Goal: Task Accomplishment & Management: Complete application form

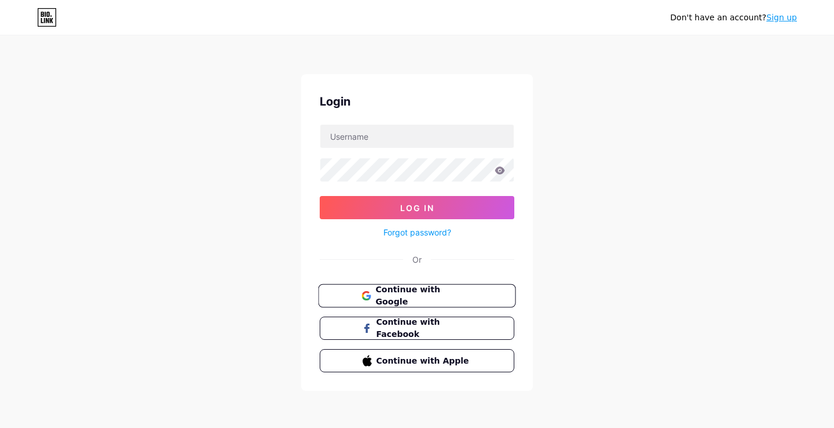
click at [428, 297] on span "Continue with Google" at bounding box center [424, 295] width 97 height 25
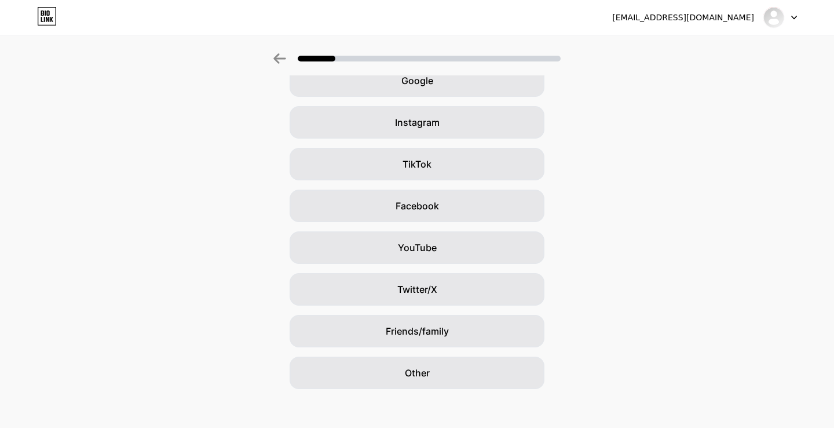
scroll to position [72, 0]
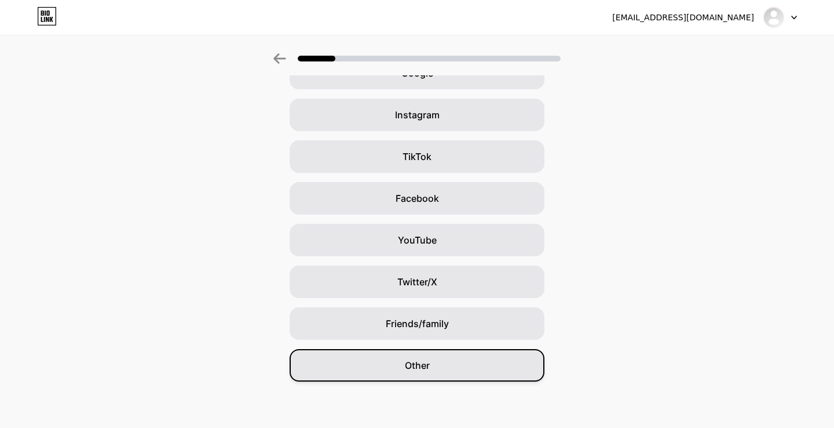
click at [432, 365] on div "Other" at bounding box center [417, 365] width 255 height 32
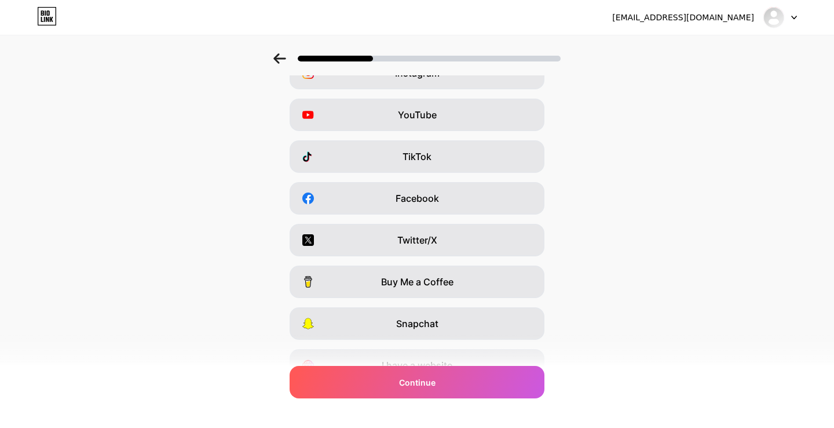
scroll to position [0, 0]
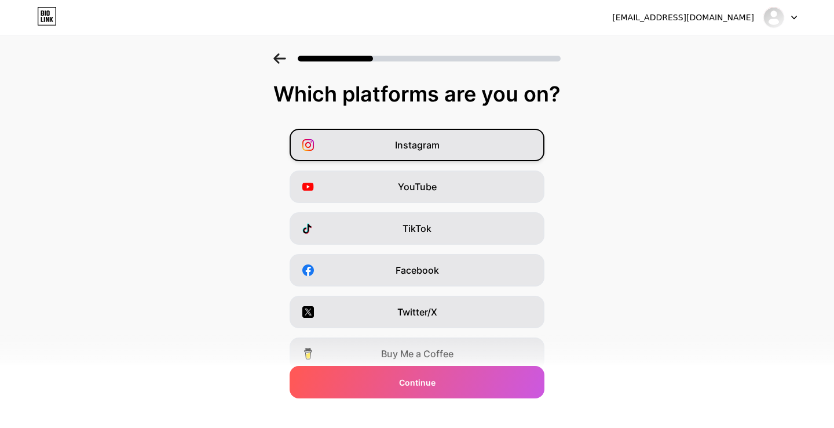
click at [454, 141] on div "Instagram" at bounding box center [417, 145] width 255 height 32
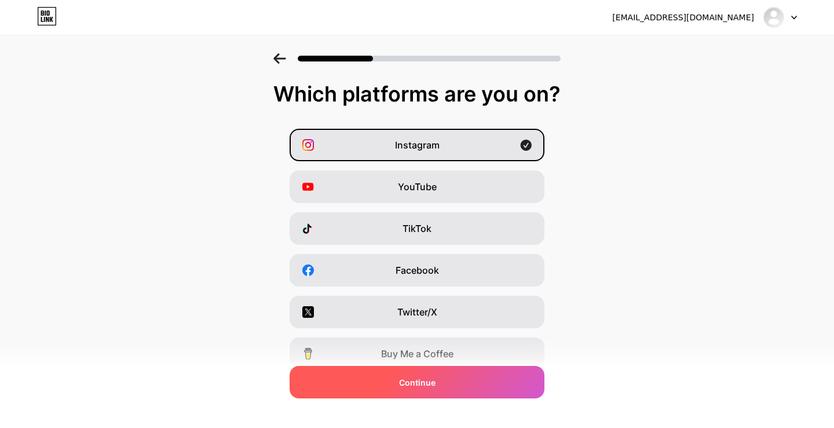
click at [439, 388] on div "Continue" at bounding box center [417, 382] width 255 height 32
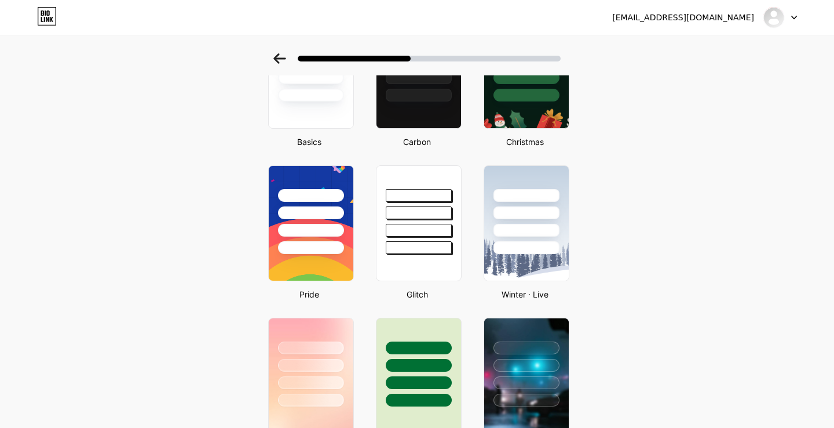
scroll to position [122, 0]
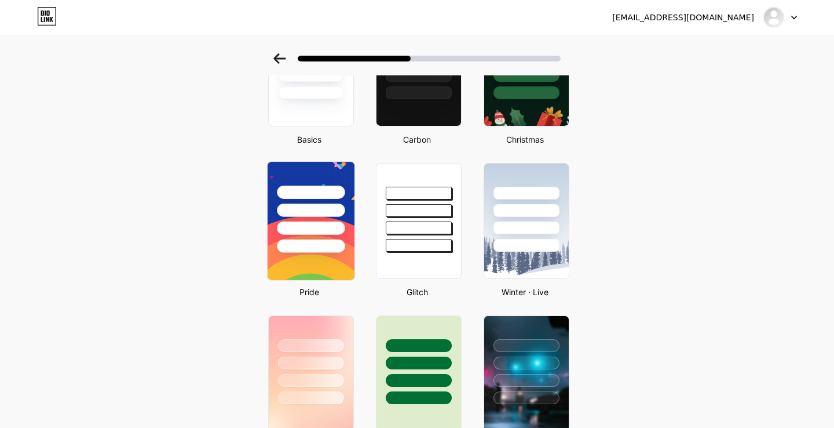
click at [342, 183] on div at bounding box center [311, 207] width 87 height 91
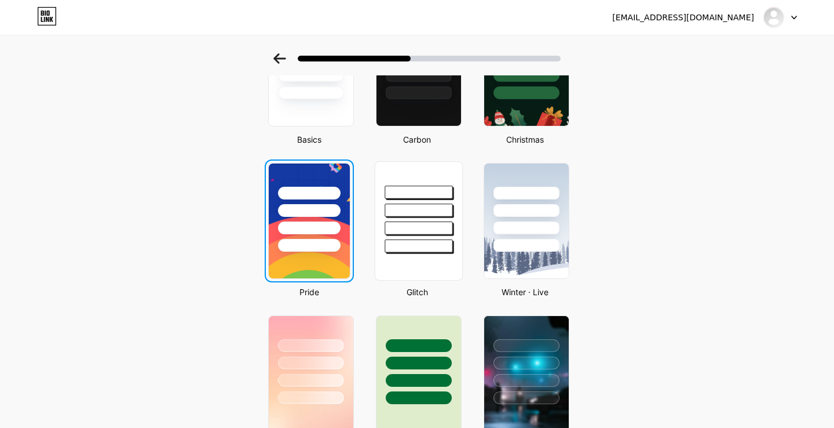
scroll to position [0, 0]
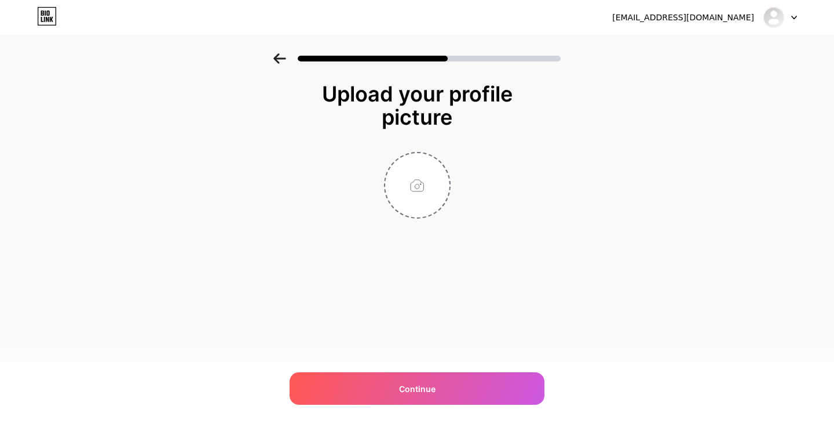
click at [286, 60] on icon at bounding box center [280, 58] width 13 height 10
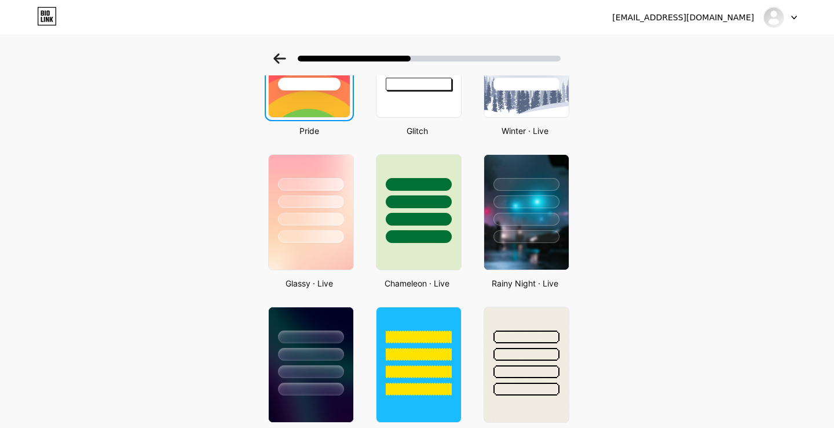
scroll to position [258, 0]
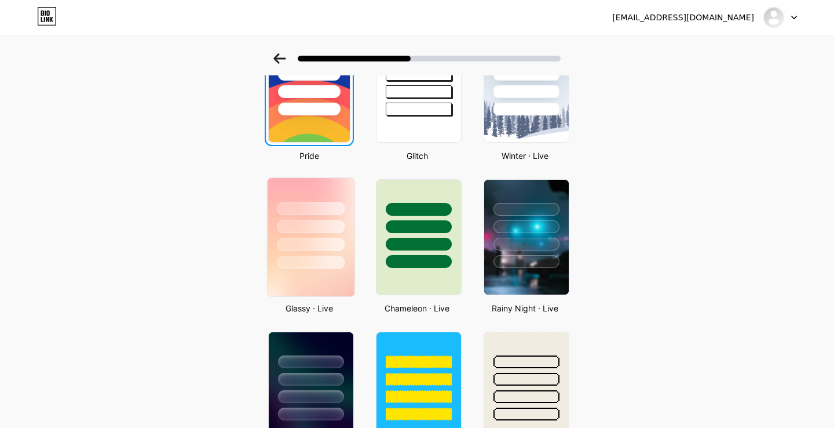
click at [322, 195] on div at bounding box center [311, 223] width 87 height 91
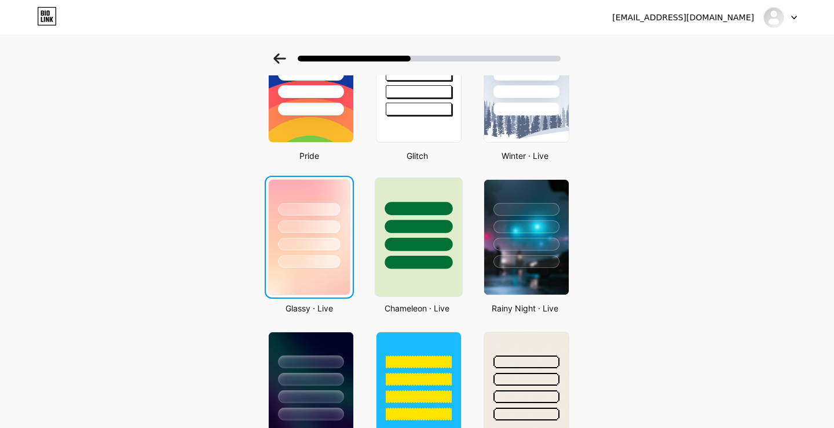
scroll to position [0, 0]
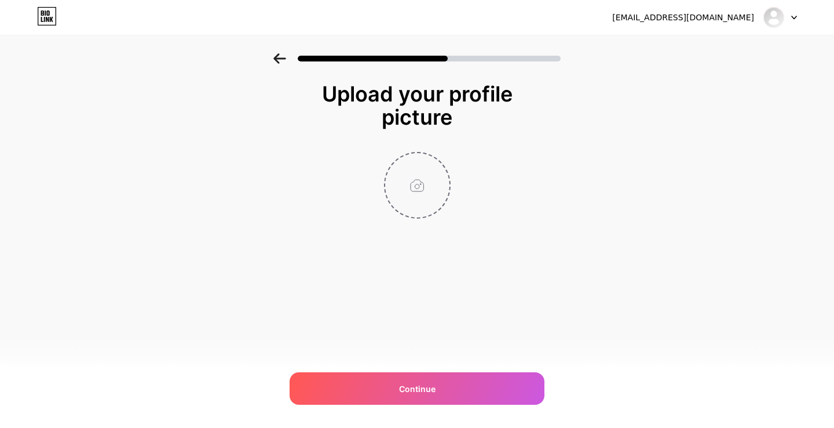
click at [429, 199] on input "file" at bounding box center [417, 185] width 64 height 64
click at [419, 167] on input "file" at bounding box center [417, 185] width 64 height 64
type input "C:\fakepath\Screen Shot [DATE] 20.06.04.png"
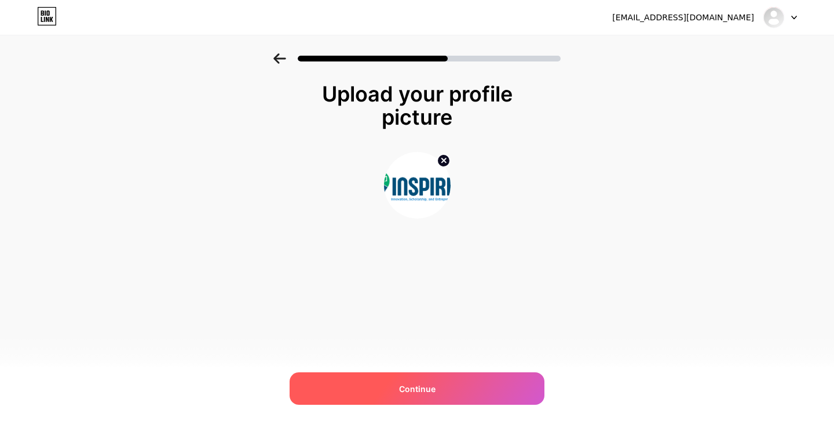
click at [439, 386] on div "Continue" at bounding box center [417, 388] width 255 height 32
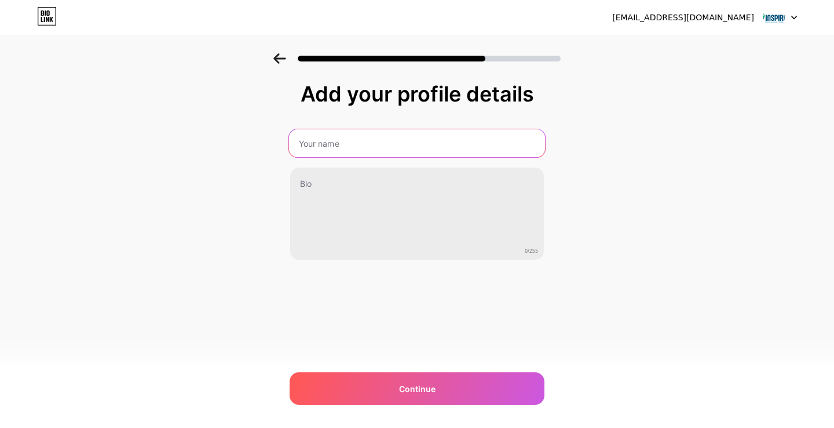
click at [382, 148] on input "text" at bounding box center [417, 143] width 256 height 28
type input "Inspire 2025"
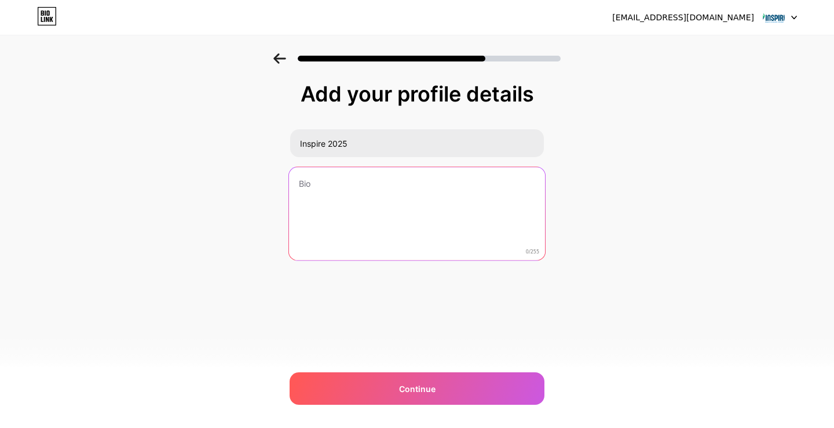
click at [406, 199] on textarea at bounding box center [417, 214] width 256 height 94
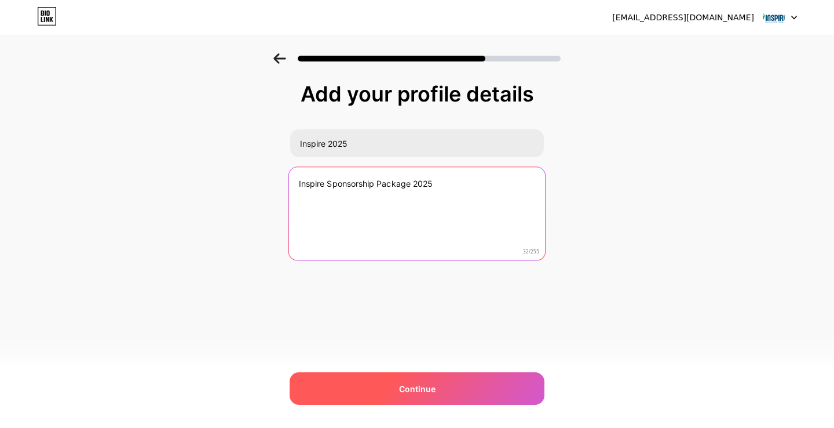
type textarea "Inspire Sponsorship Package 2025"
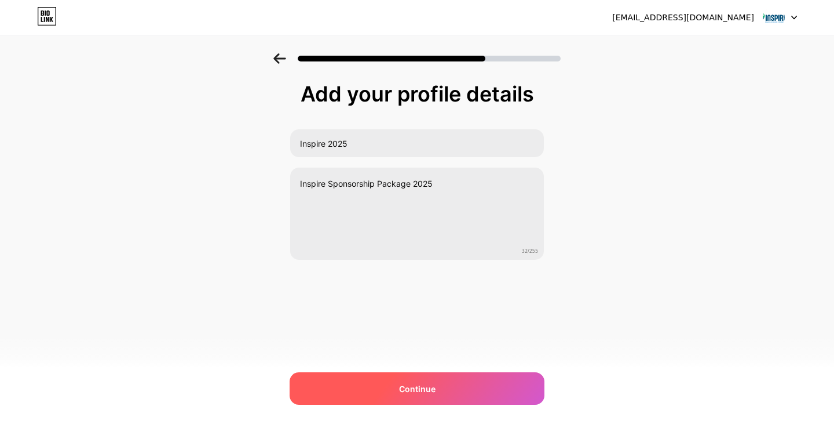
click at [428, 384] on span "Continue" at bounding box center [417, 388] width 37 height 12
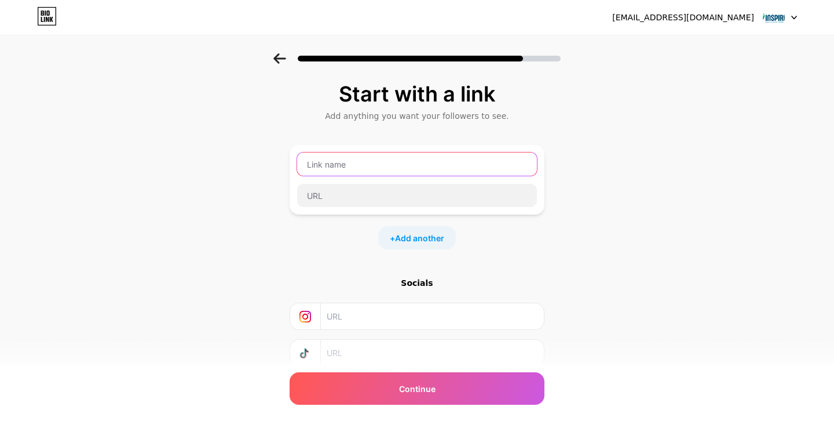
click at [377, 168] on input "text" at bounding box center [417, 163] width 240 height 23
type input "inspire2025"
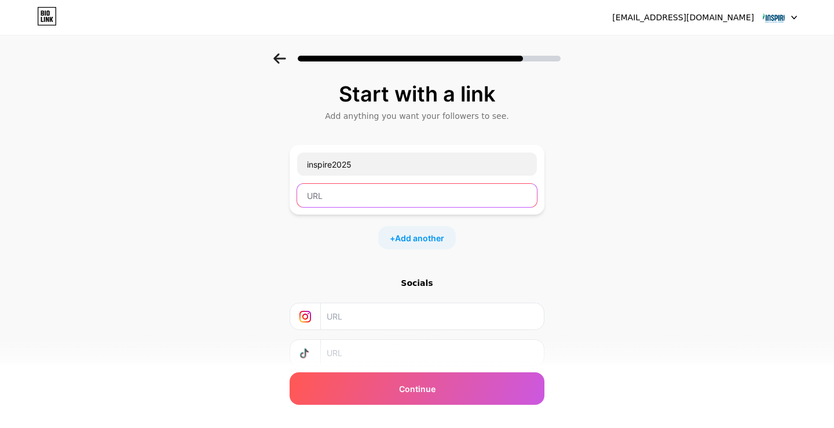
click at [361, 190] on input "text" at bounding box center [417, 195] width 240 height 23
type input "Inspire2025"
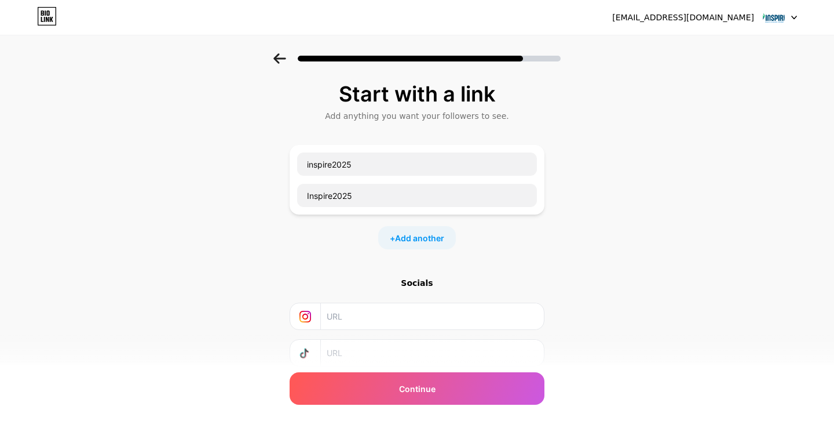
click at [577, 213] on div "Start with a link Add anything you want your followers to see. inspire2025 Insp…" at bounding box center [417, 256] width 834 height 407
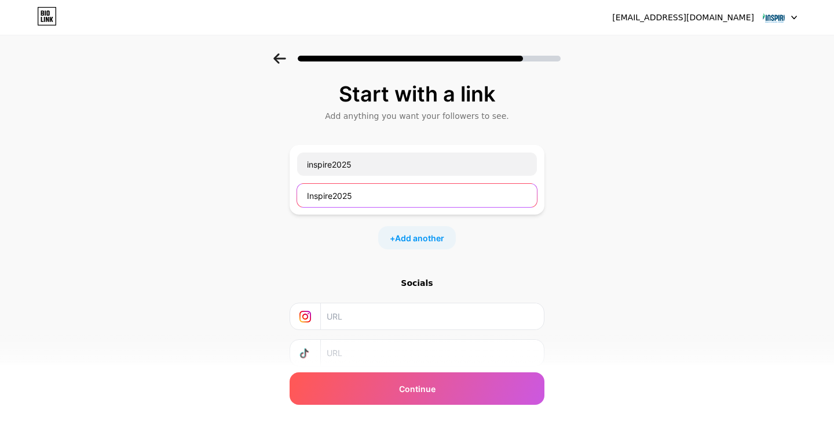
drag, startPoint x: 377, startPoint y: 199, endPoint x: 291, endPoint y: 199, distance: 85.8
click at [291, 199] on div "inspire2025 Inspire2025" at bounding box center [417, 180] width 255 height 70
click at [590, 253] on div "Start with a link Add anything you want your followers to see. inspire2025 + Ad…" at bounding box center [417, 256] width 834 height 407
